Goal: Navigation & Orientation: Find specific page/section

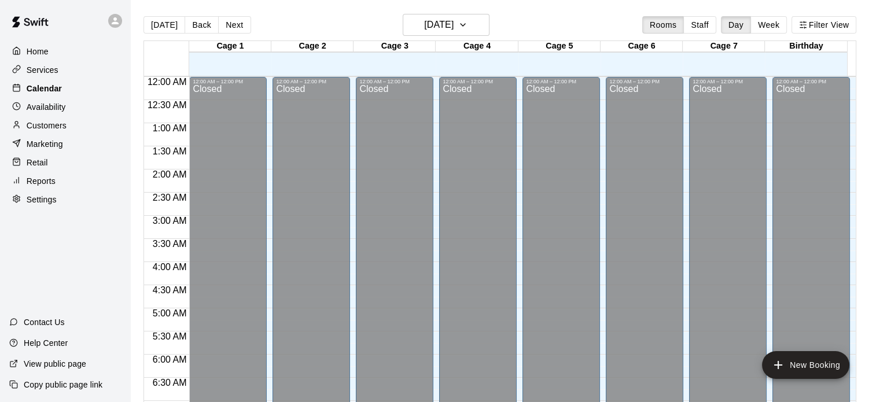
scroll to position [535, 0]
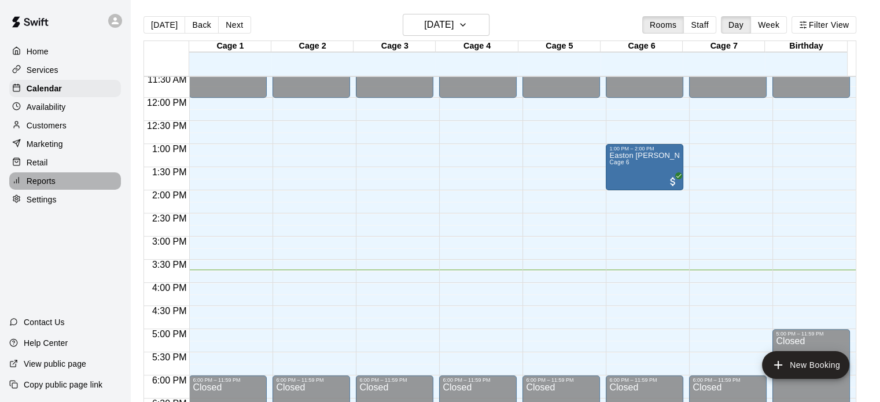
click at [50, 187] on p "Reports" at bounding box center [41, 181] width 29 height 12
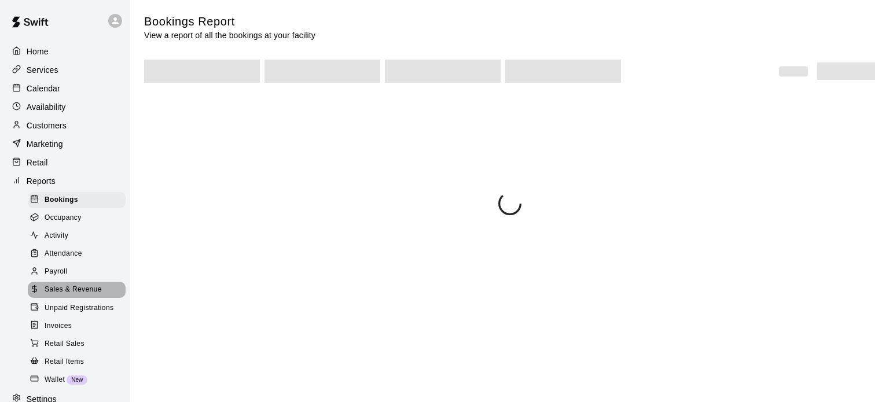
click at [77, 296] on span "Sales & Revenue" at bounding box center [73, 290] width 57 height 12
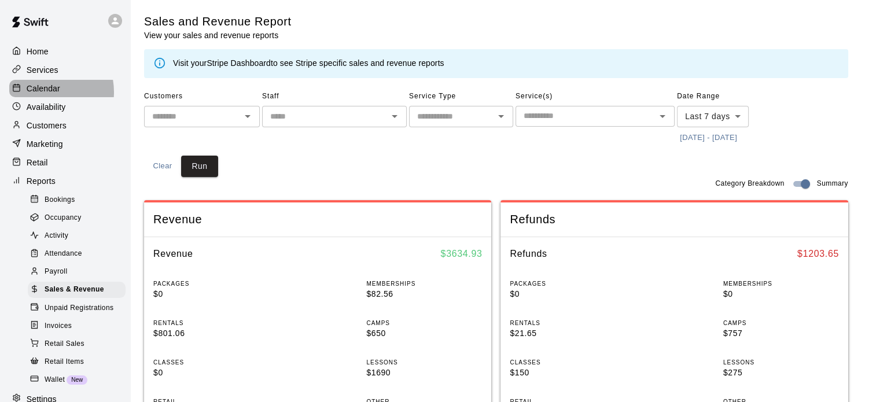
click at [41, 94] on p "Calendar" at bounding box center [44, 89] width 34 height 12
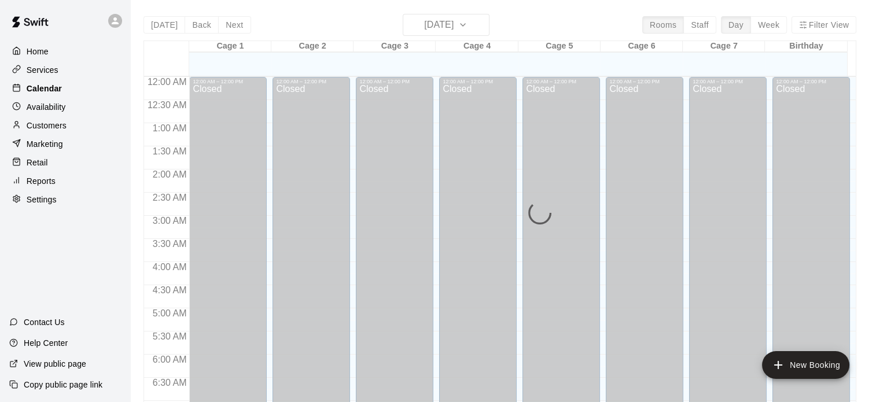
scroll to position [728, 0]
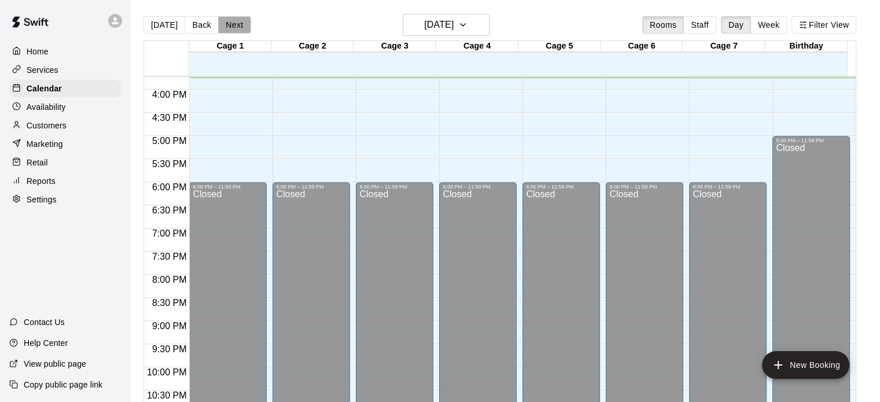
click at [234, 25] on button "Next" at bounding box center [234, 24] width 32 height 17
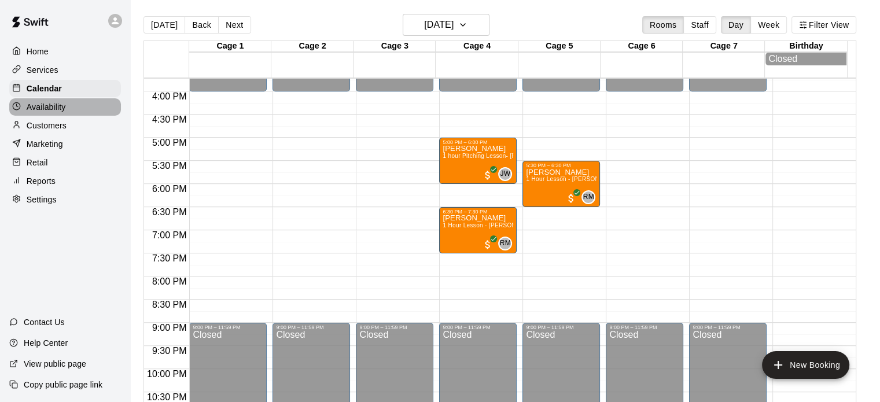
click at [61, 108] on p "Availability" at bounding box center [46, 107] width 39 height 12
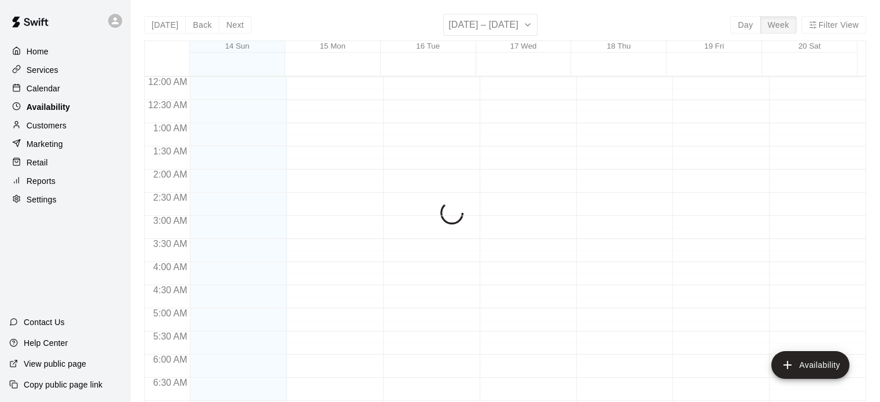
scroll to position [729, 0]
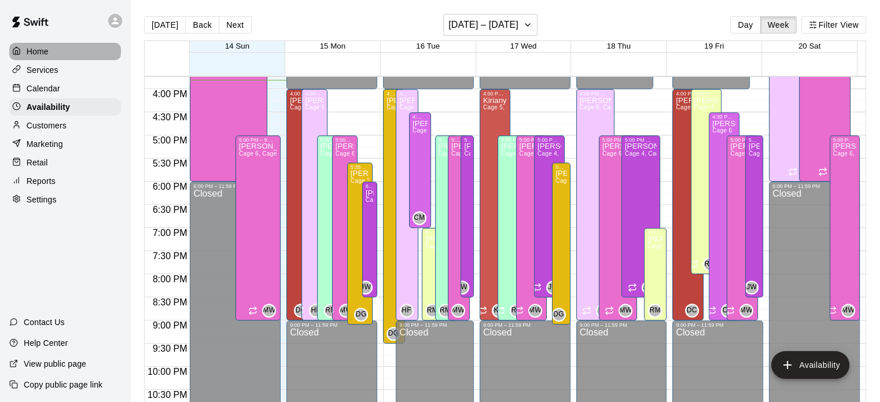
click at [73, 55] on div "Home" at bounding box center [65, 51] width 112 height 17
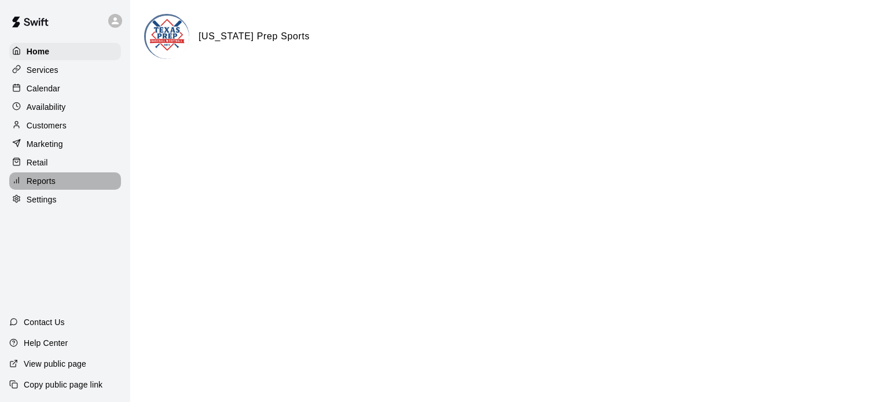
click at [45, 186] on p "Reports" at bounding box center [41, 181] width 29 height 12
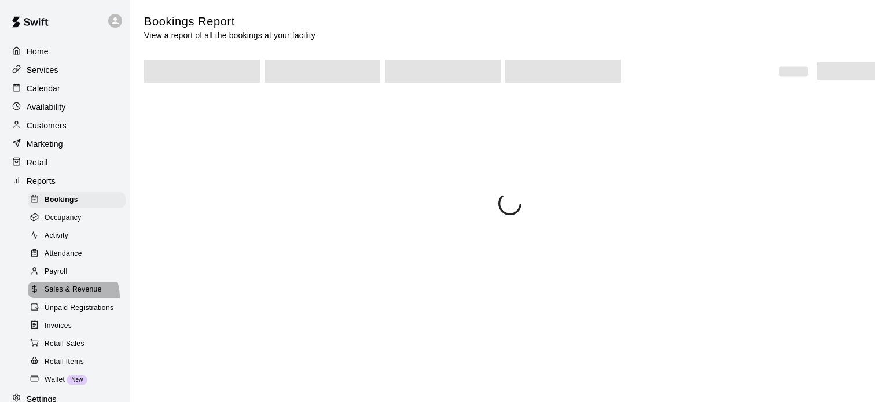
click at [71, 298] on div "Sales & Revenue" at bounding box center [77, 290] width 98 height 16
